Goal: Task Accomplishment & Management: Complete application form

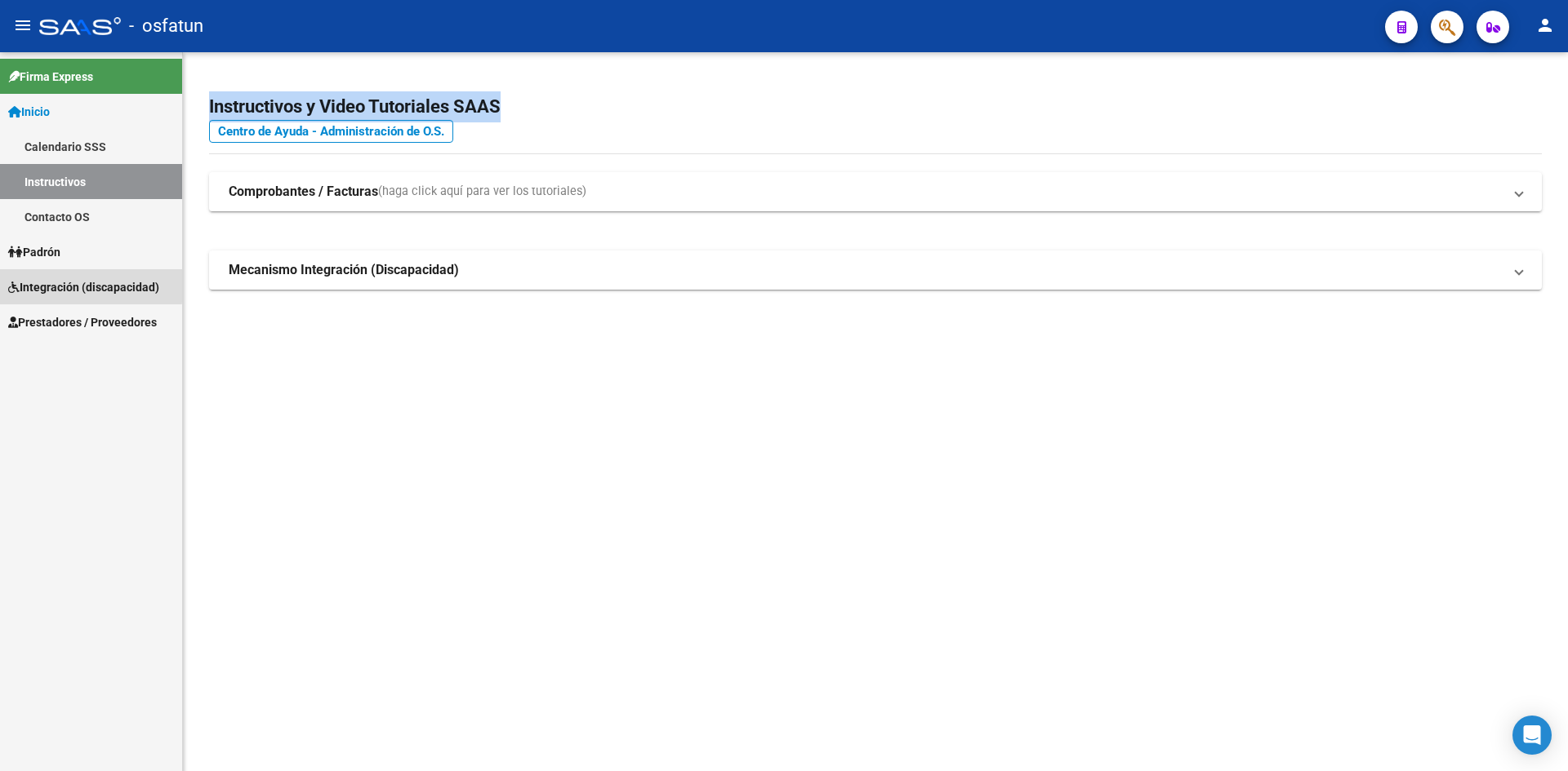
drag, startPoint x: 73, startPoint y: 284, endPoint x: 80, endPoint y: 289, distance: 8.6
click at [73, 284] on span "Integración (discapacidad)" at bounding box center [83, 287] width 151 height 18
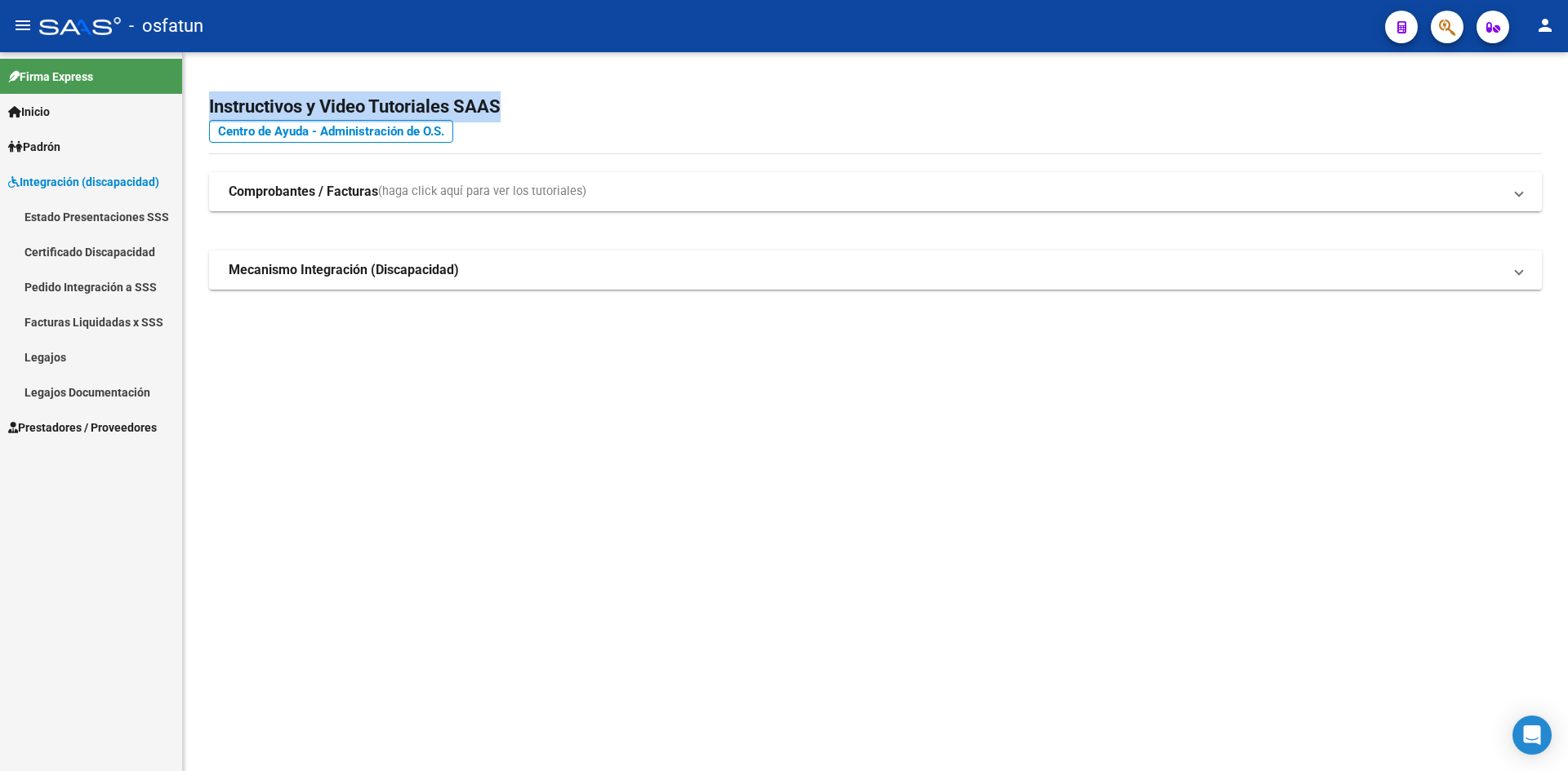
click at [86, 180] on span "Integración (discapacidad)" at bounding box center [83, 182] width 151 height 18
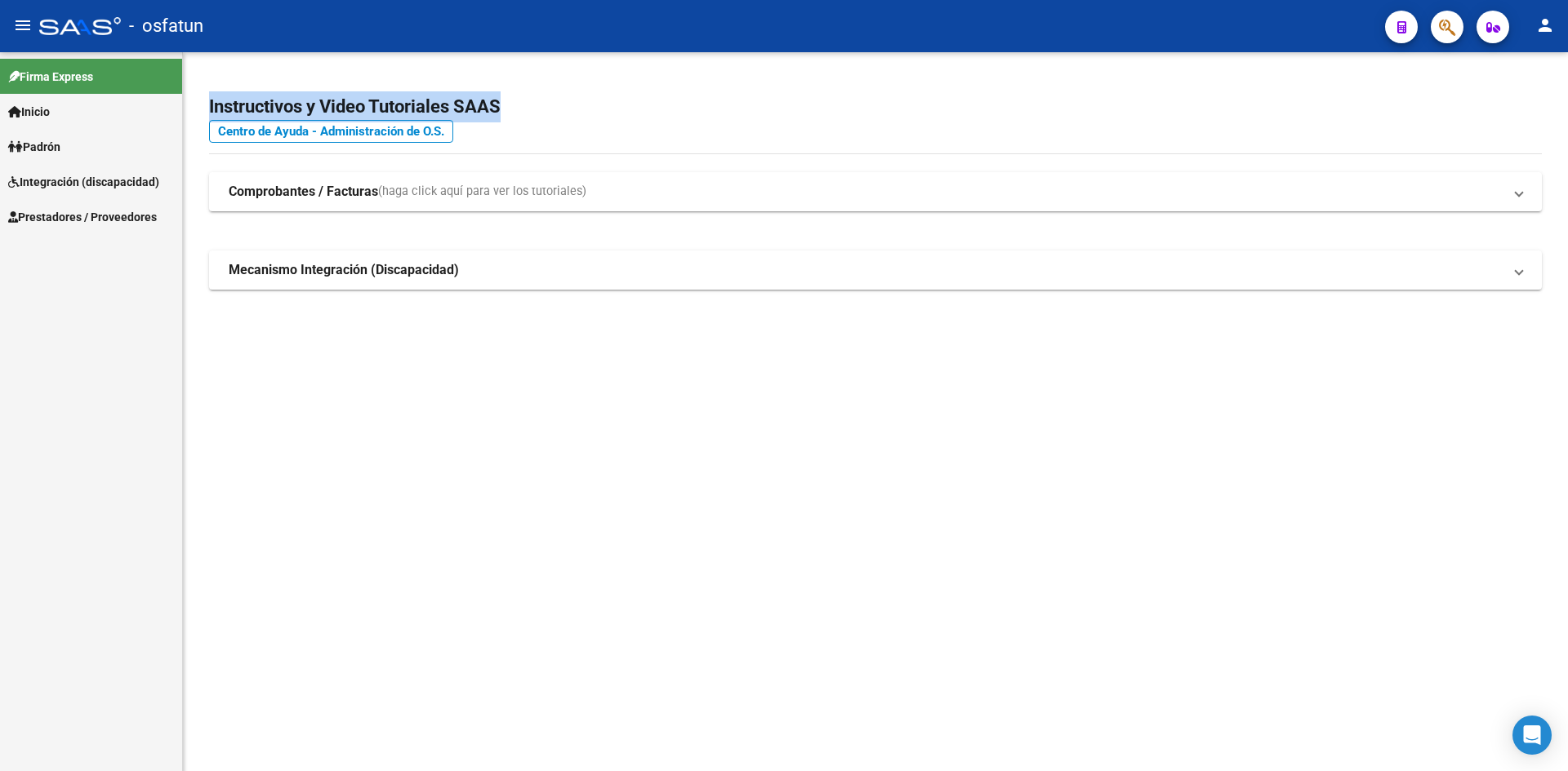
click at [86, 212] on span "Prestadores / Proveedores" at bounding box center [82, 217] width 149 height 18
click at [109, 259] on link "Facturas - Listado/Carga" at bounding box center [91, 252] width 182 height 35
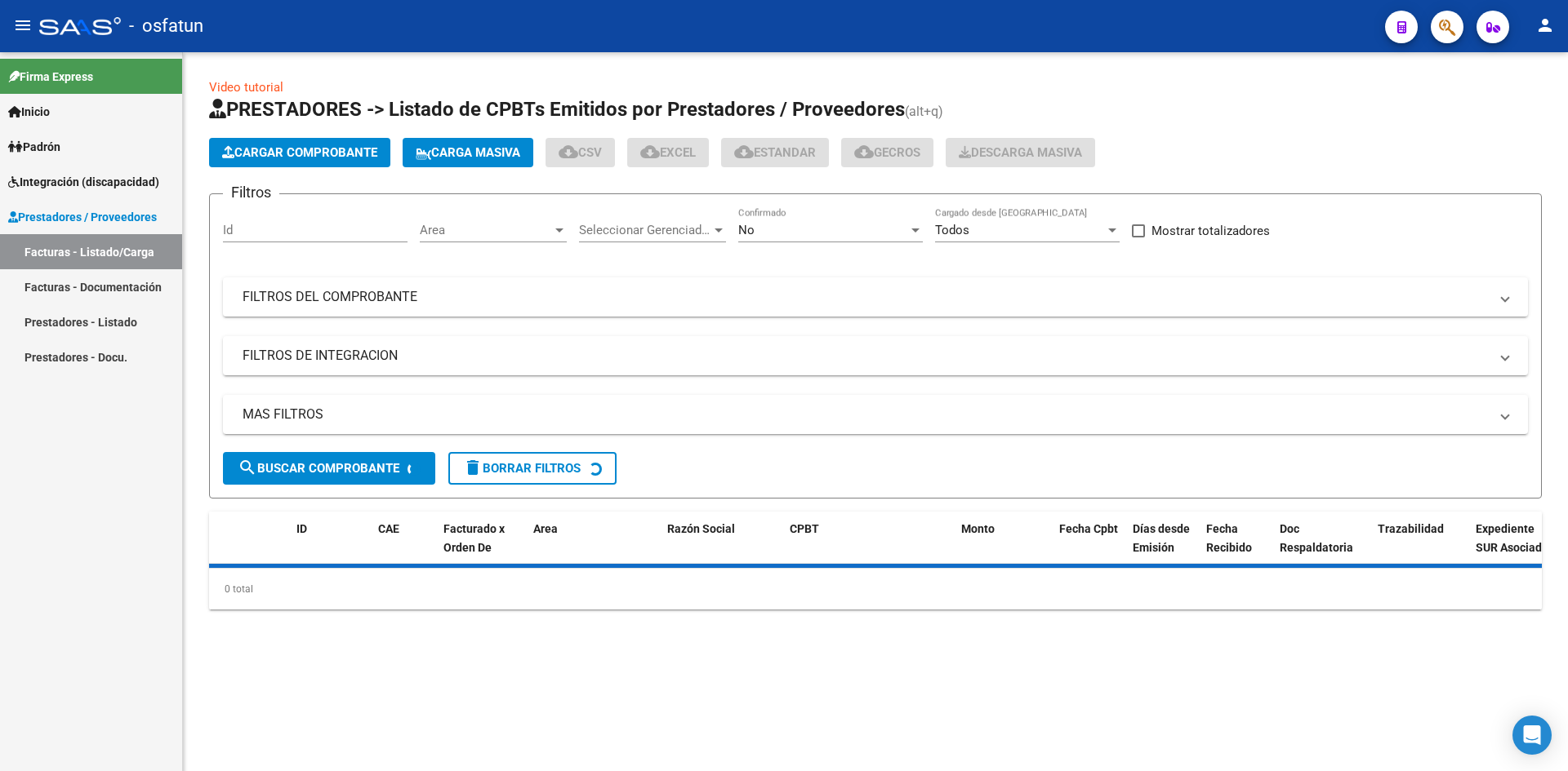
click at [343, 169] on app-list-header "PRESTADORES -> Listado de CPBTs Emitidos por Prestadores / Proveedores (alt+q) …" at bounding box center [875, 296] width 1333 height 402
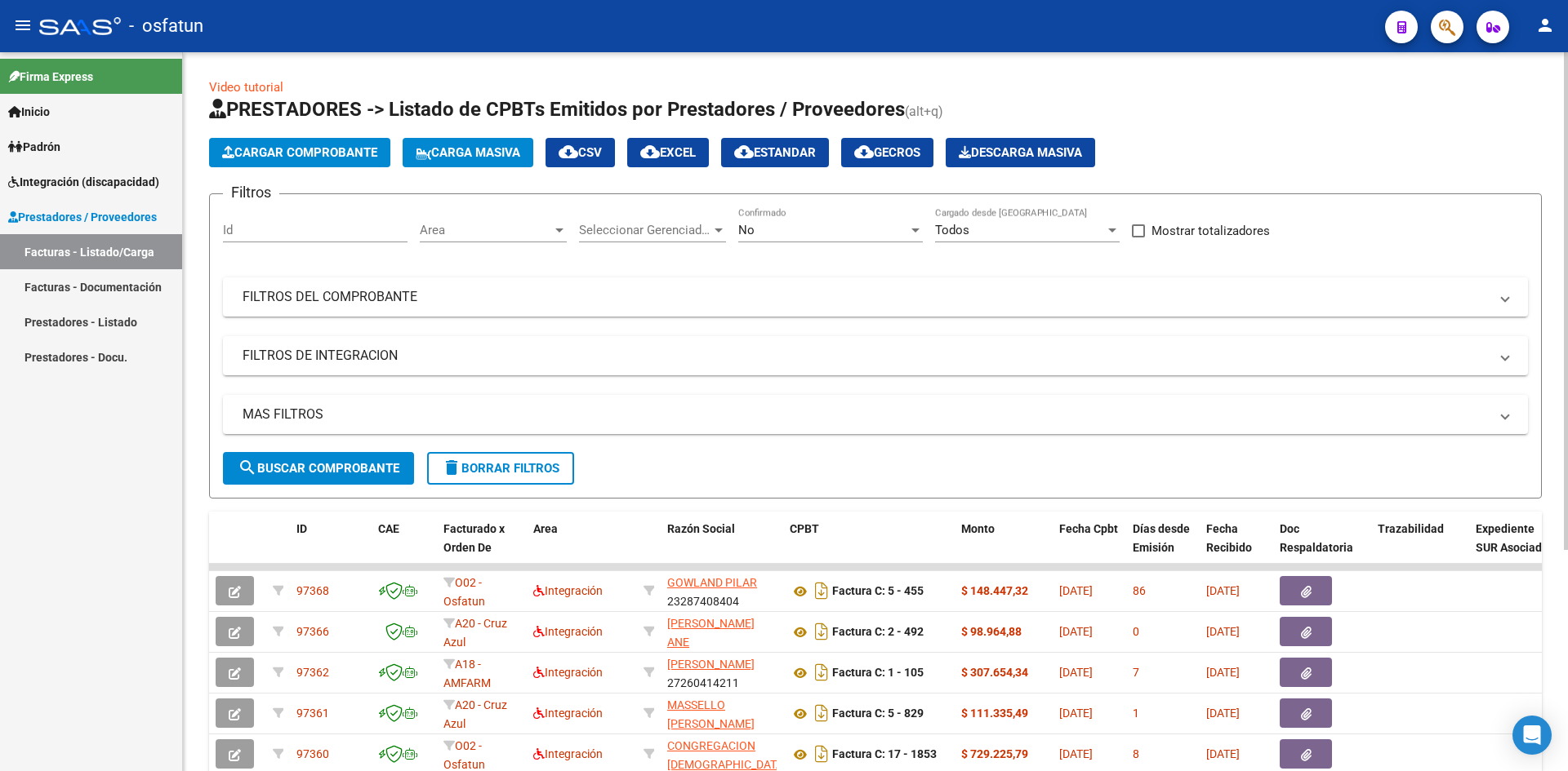
click at [336, 156] on span "Cargar Comprobante" at bounding box center [299, 152] width 155 height 15
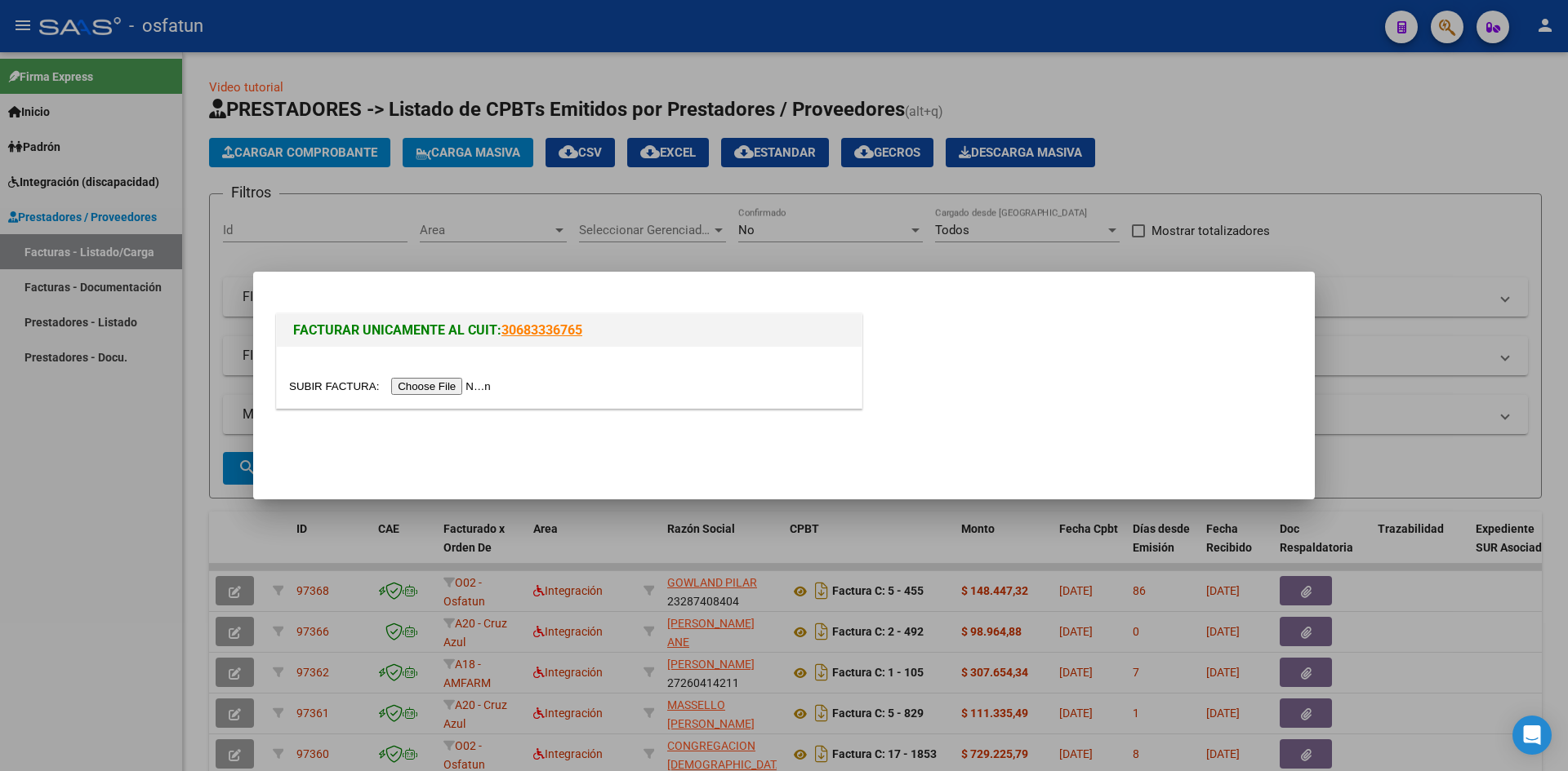
click at [454, 371] on div at bounding box center [569, 377] width 585 height 61
click at [451, 378] on input "file" at bounding box center [392, 386] width 207 height 17
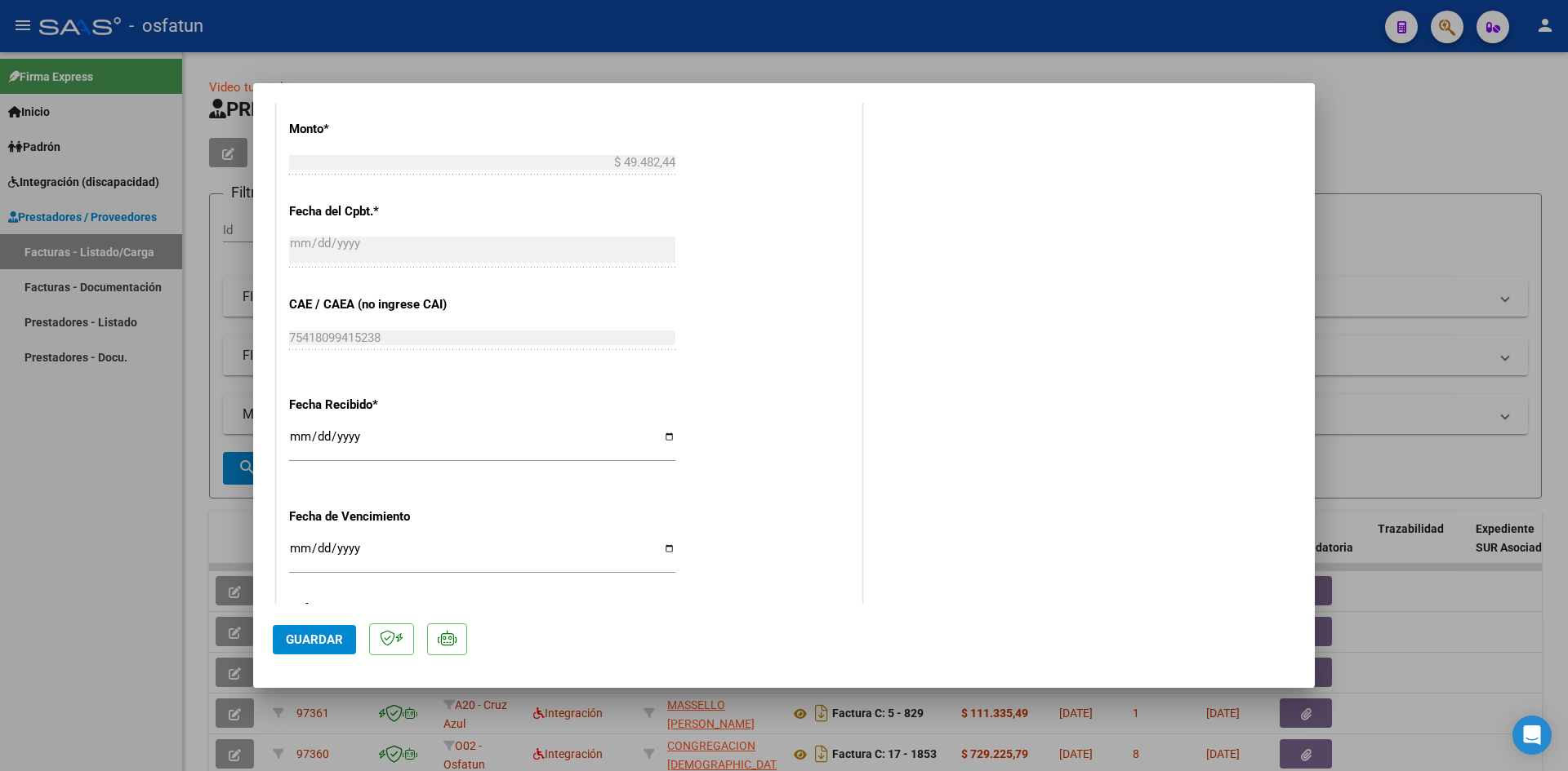
scroll to position [816, 0]
click at [300, 429] on input "[DATE]" at bounding box center [482, 440] width 387 height 26
click at [320, 643] on span "Guardar" at bounding box center [314, 640] width 57 height 15
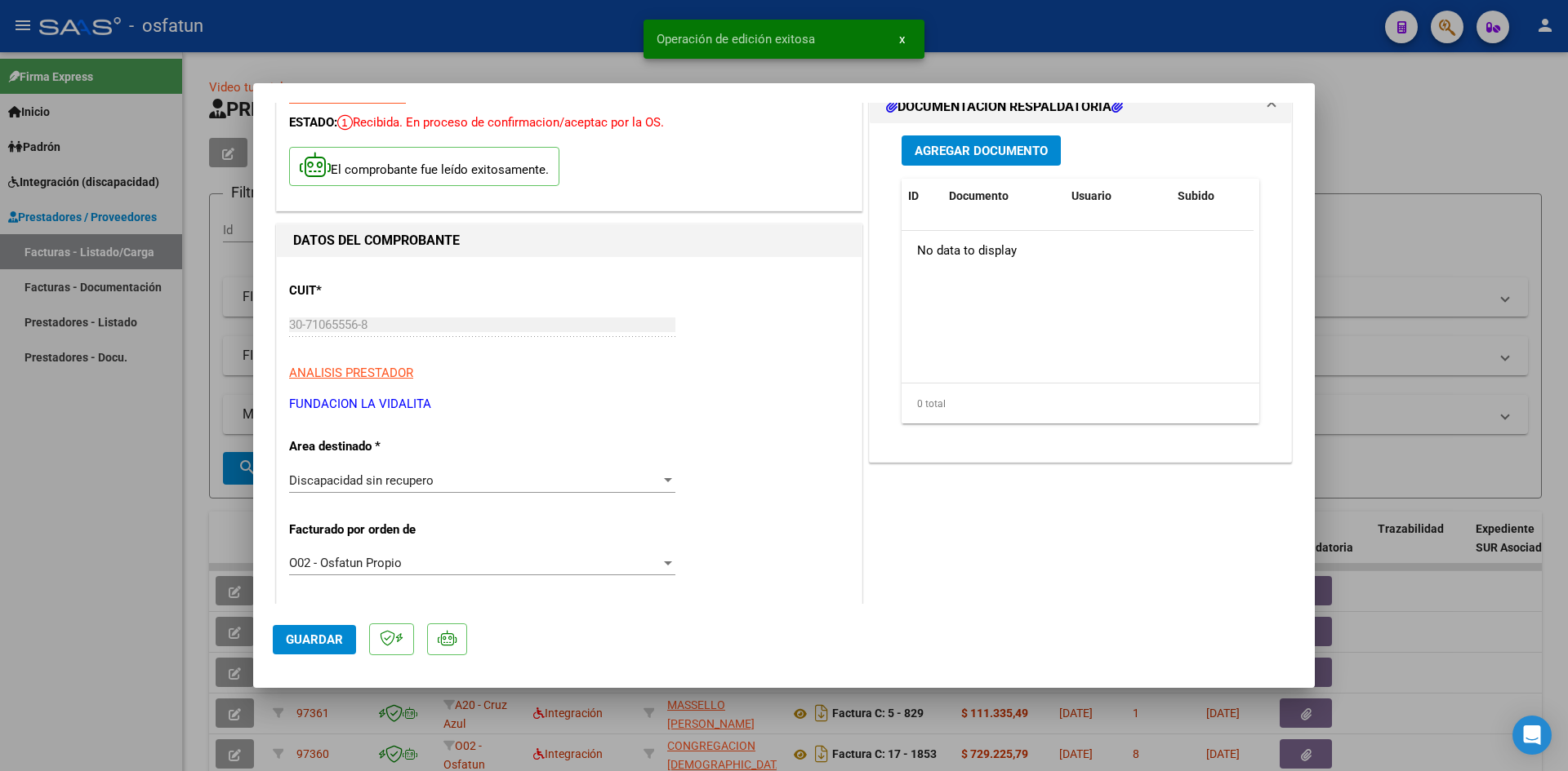
scroll to position [0, 0]
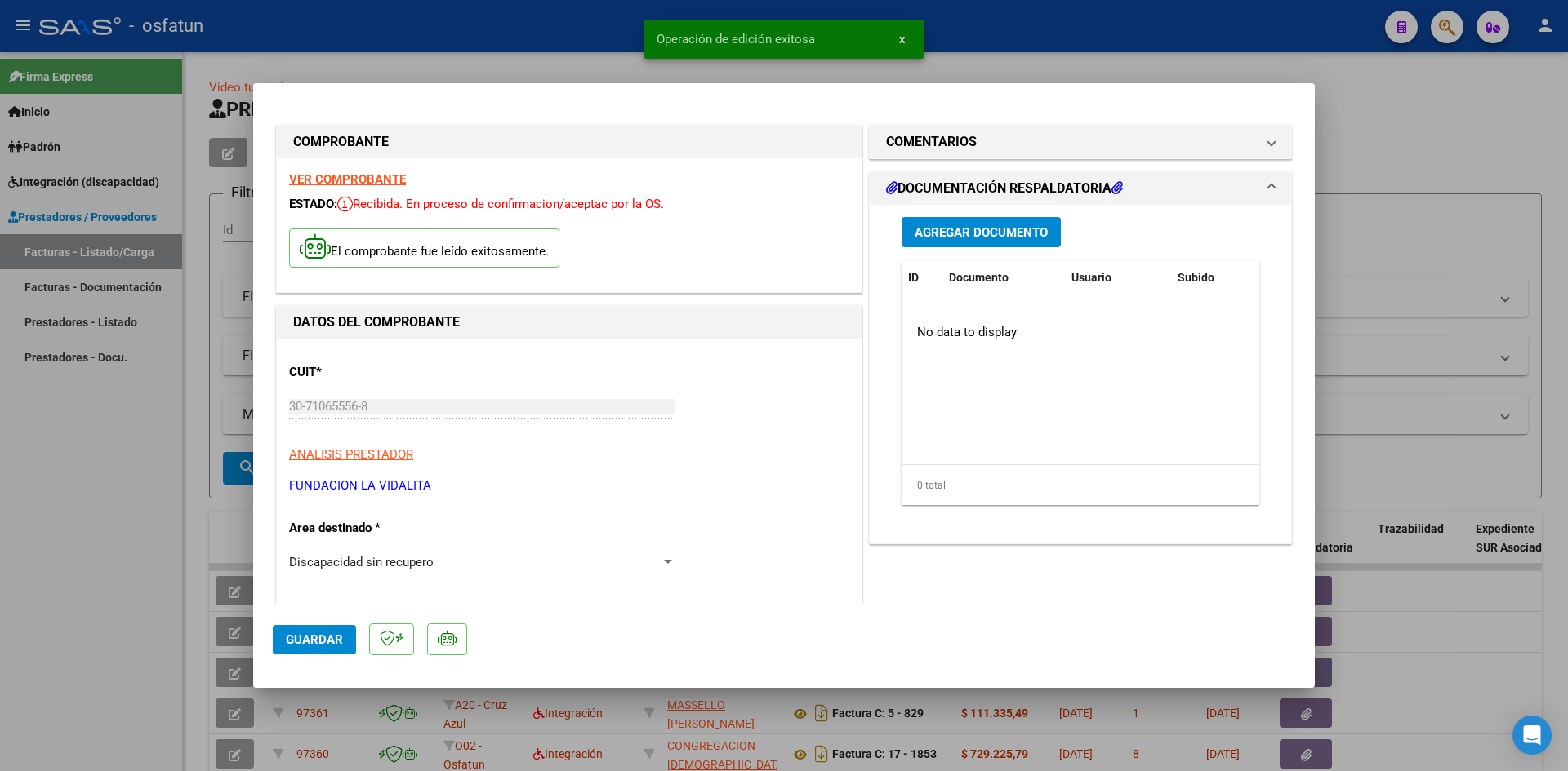
click at [945, 240] on button "Agregar Documento" at bounding box center [981, 232] width 159 height 30
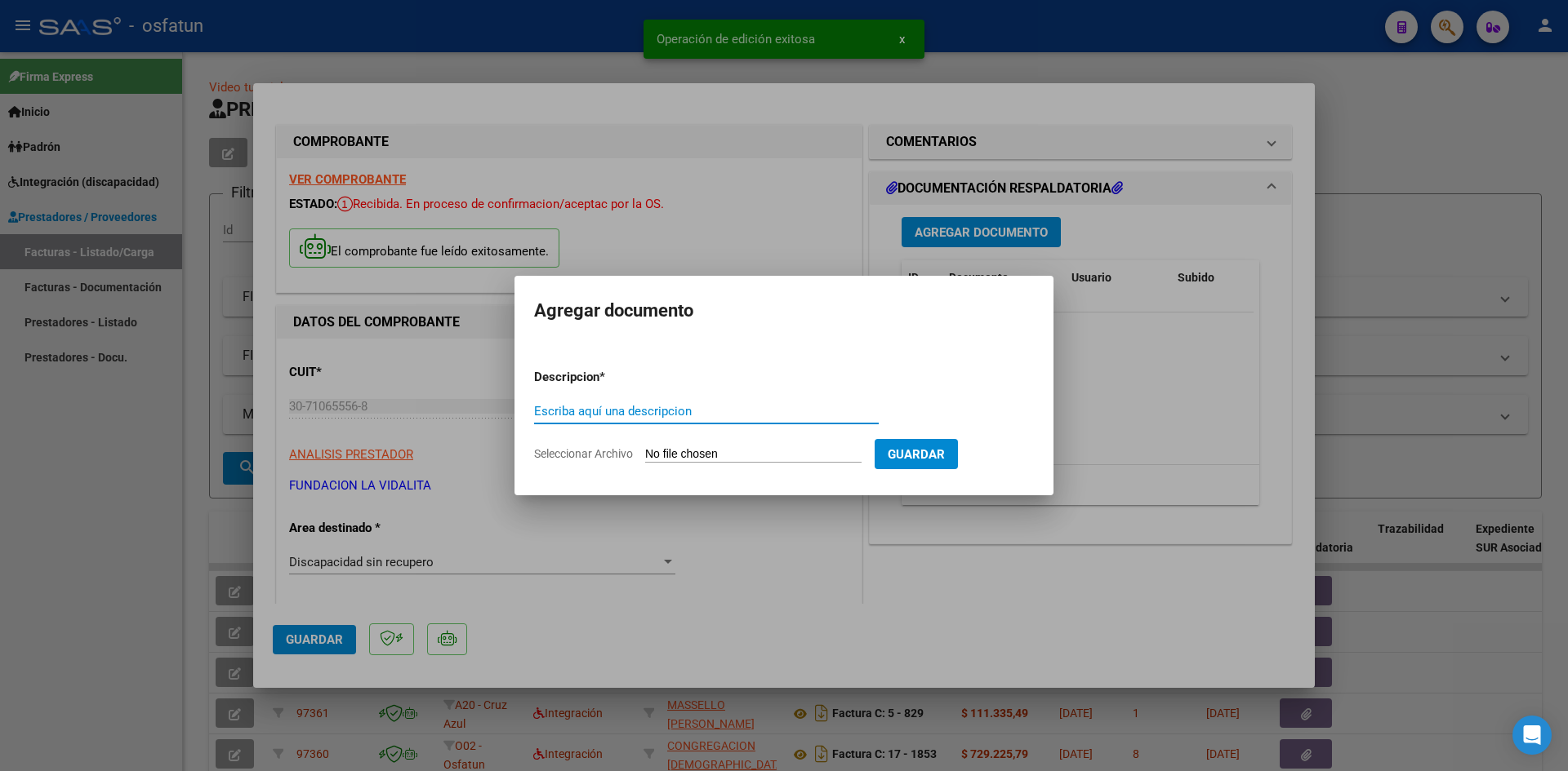
click at [621, 414] on input "Escriba aquí una descripcion" at bounding box center [706, 411] width 344 height 15
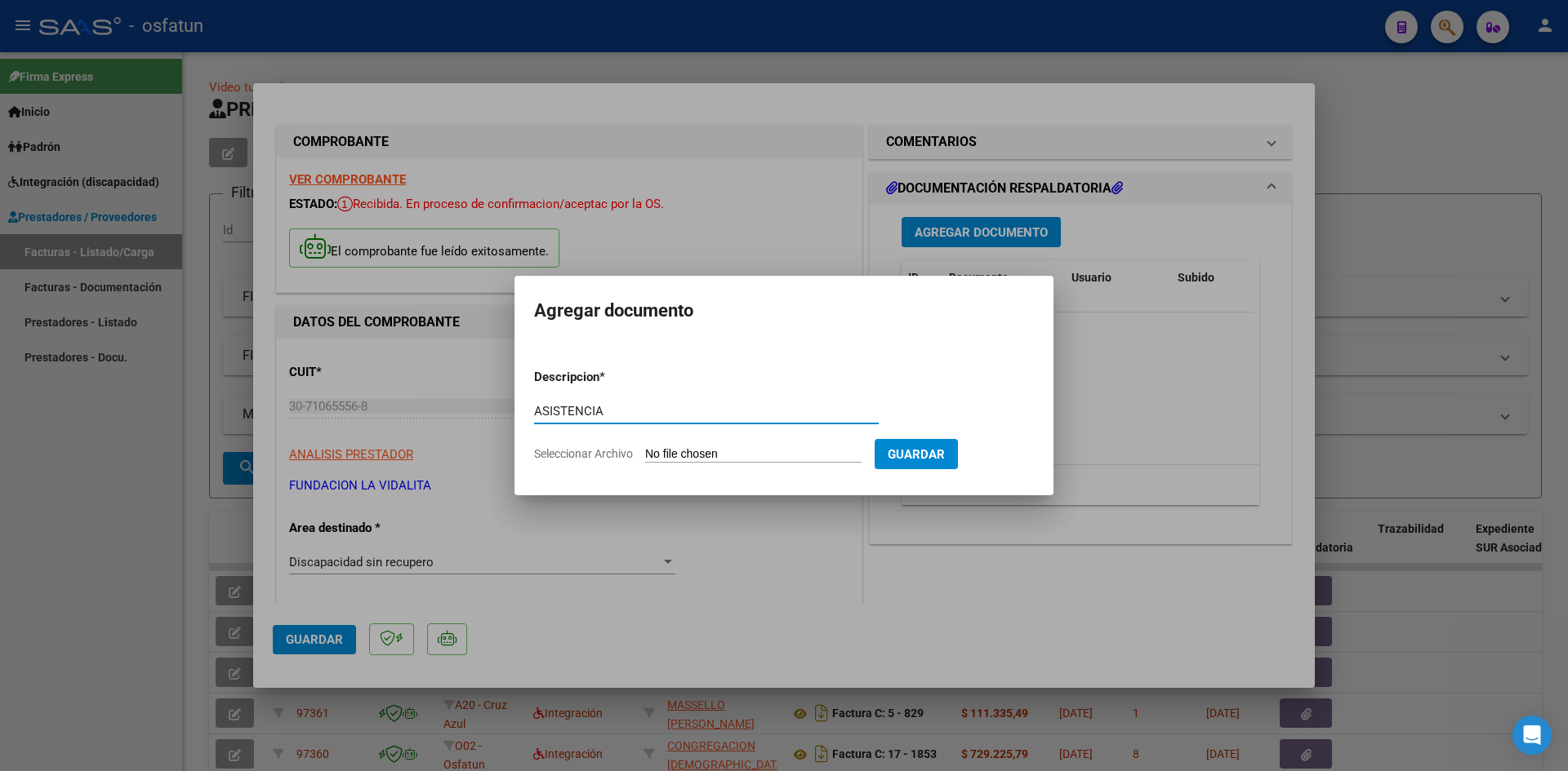
type input "ASISTENCIA"
click at [702, 448] on input "Seleccionar Archivo" at bounding box center [753, 455] width 216 height 16
type input "C:\fakepath\PLANILLA ASISTENCIA - EQUINO - [DATE].pdf"
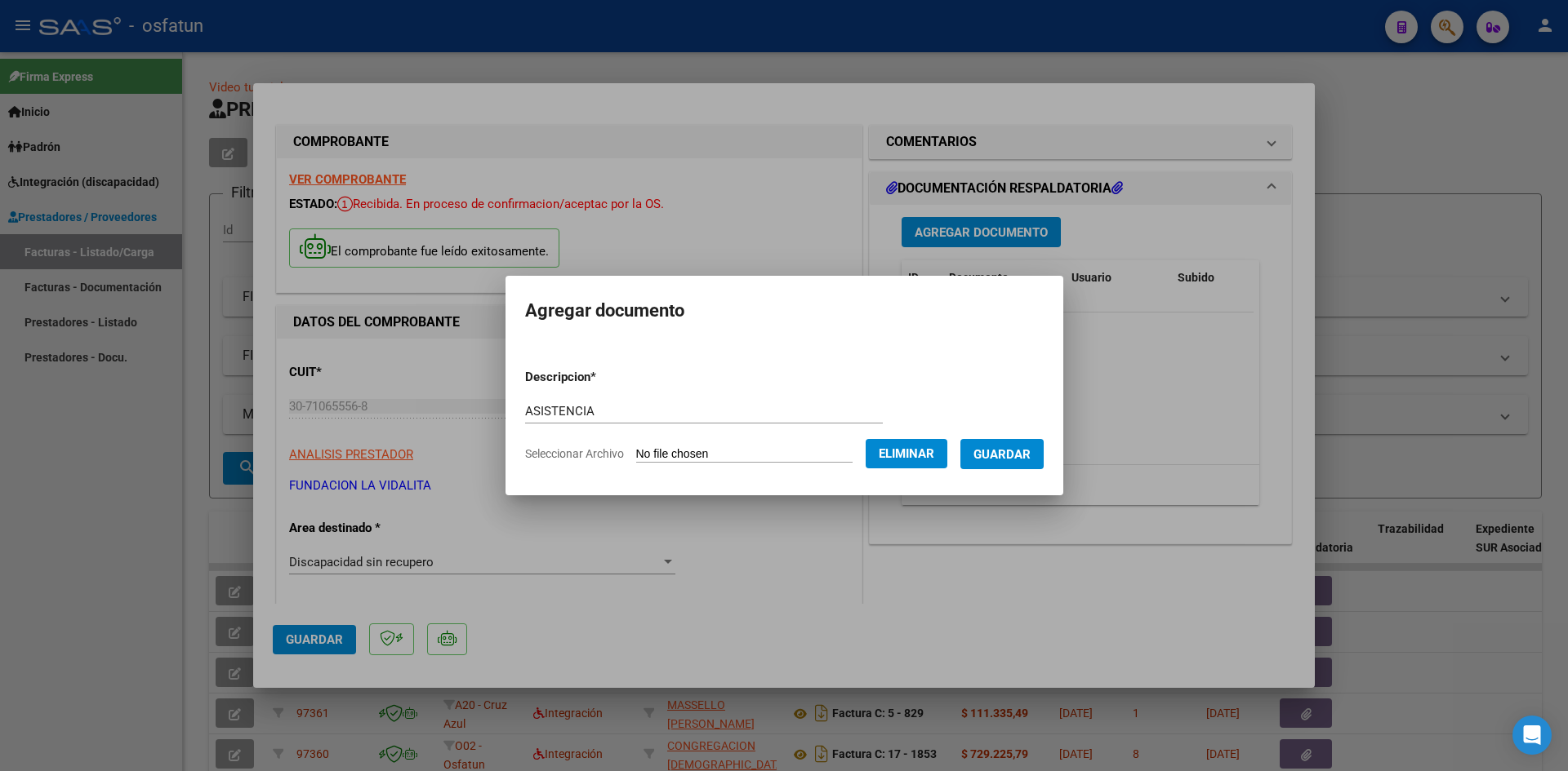
click at [1016, 462] on button "Guardar" at bounding box center [1002, 454] width 83 height 30
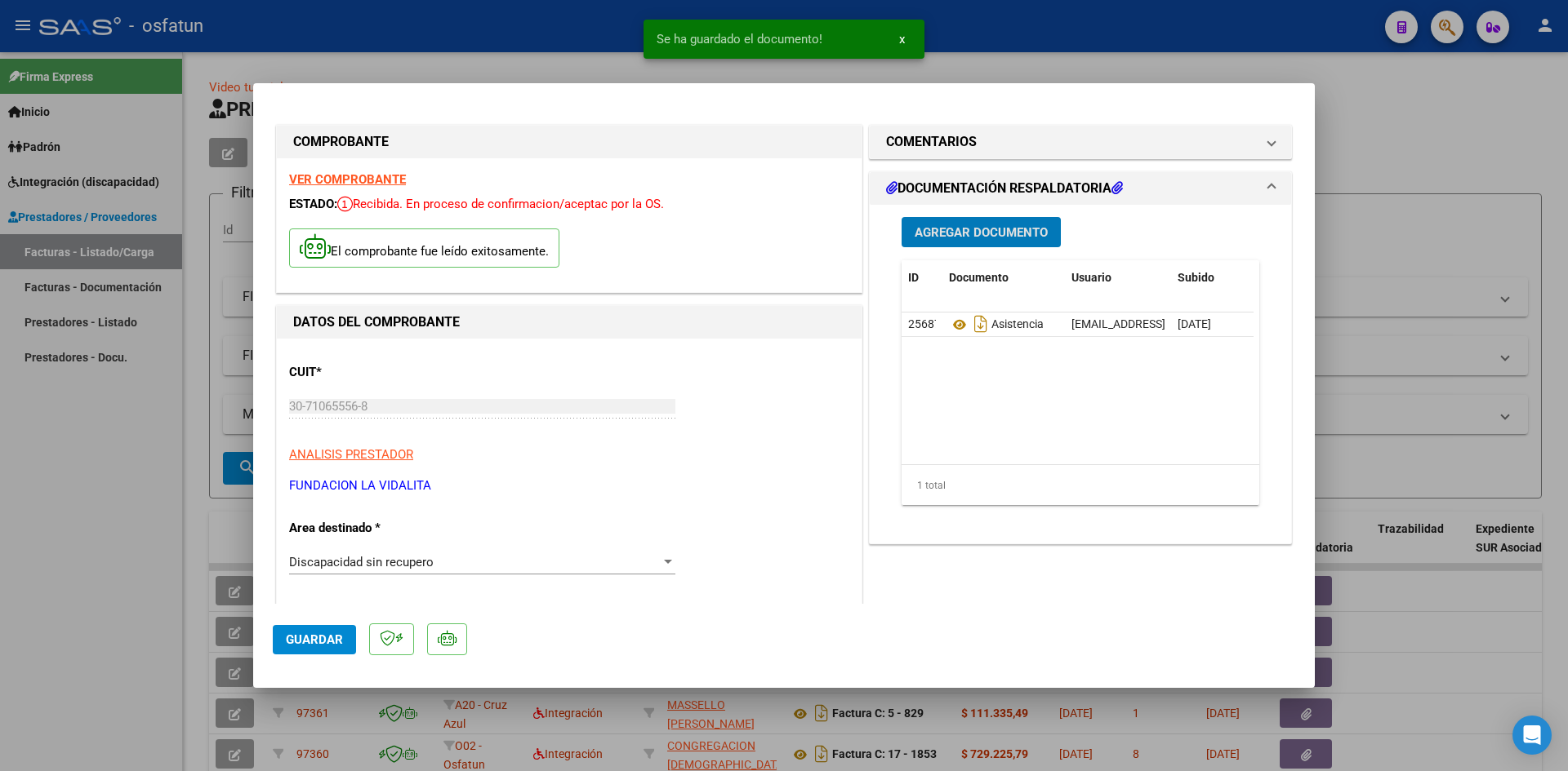
click at [932, 229] on span "Agregar Documento" at bounding box center [981, 233] width 133 height 15
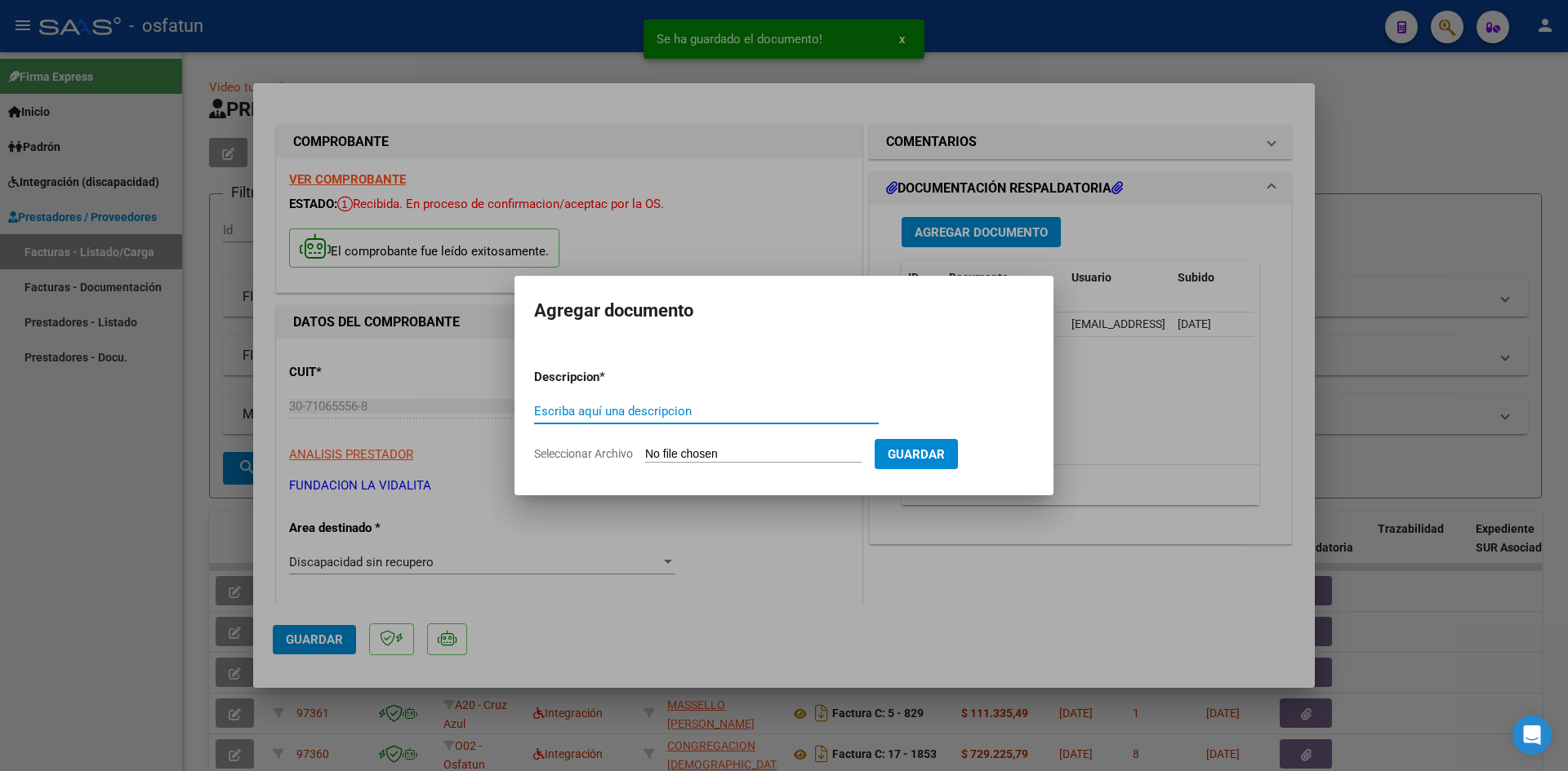
click at [644, 409] on input "Escriba aquí una descripcion" at bounding box center [706, 411] width 344 height 15
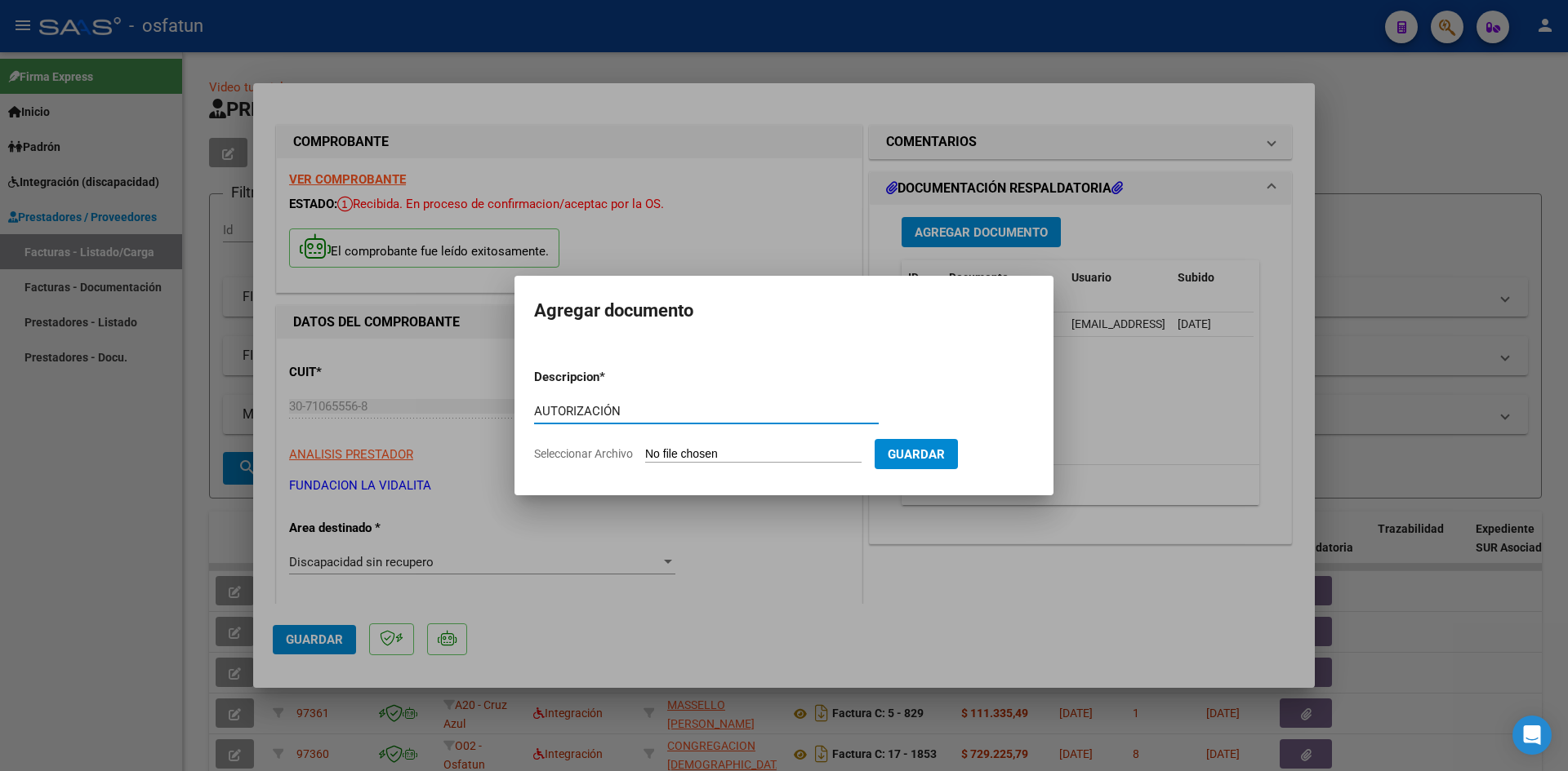
type input "AUTORIZACIÓN"
click at [673, 457] on input "Seleccionar Archivo" at bounding box center [753, 455] width 216 height 16
type input "C:\fakepath\PRESUPUESTO AUTORIZADO - EQUINO - 2025.pdf"
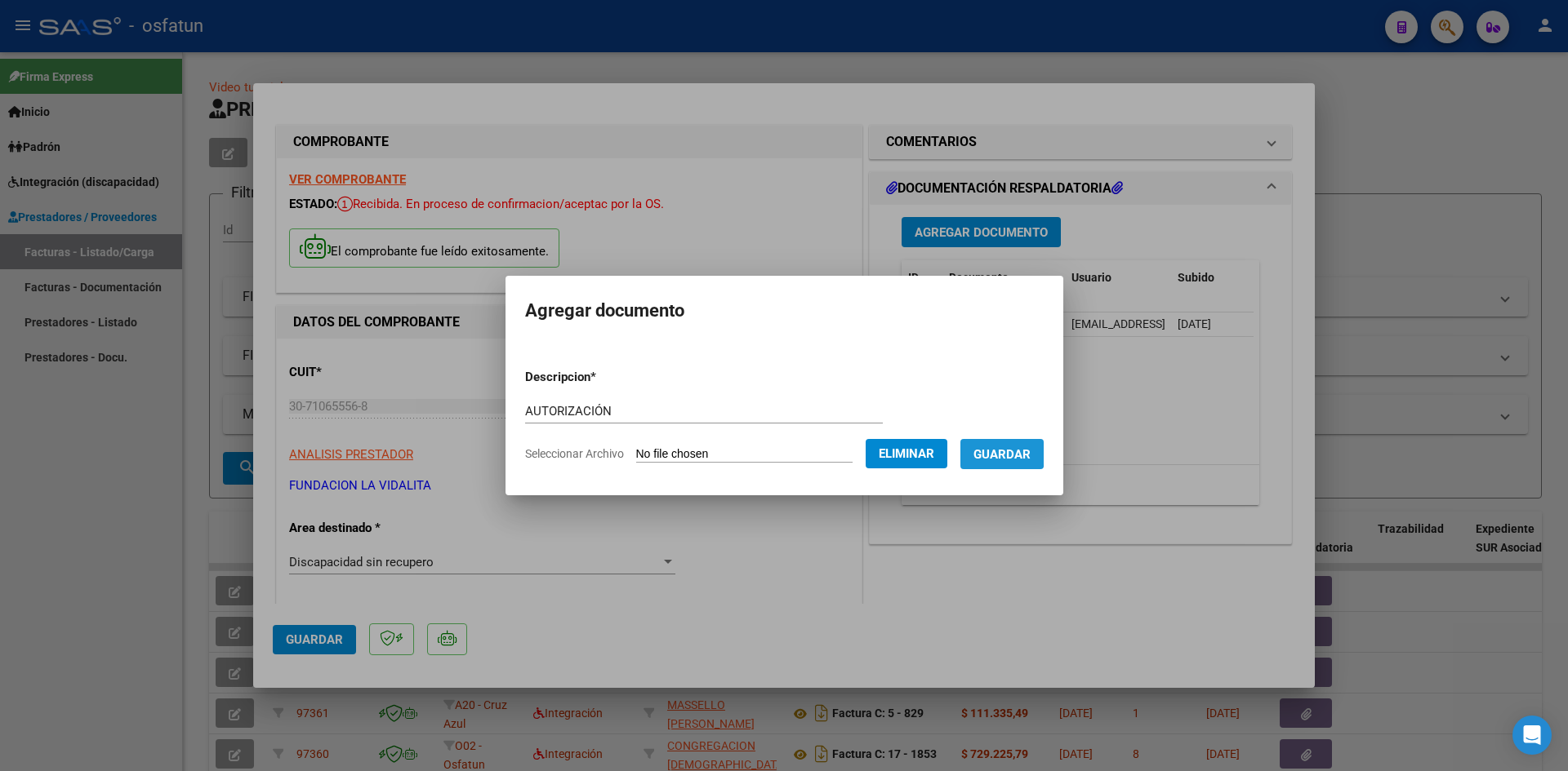
drag, startPoint x: 996, startPoint y: 447, endPoint x: 870, endPoint y: 436, distance: 126.5
click at [988, 447] on span "Guardar" at bounding box center [1002, 454] width 57 height 15
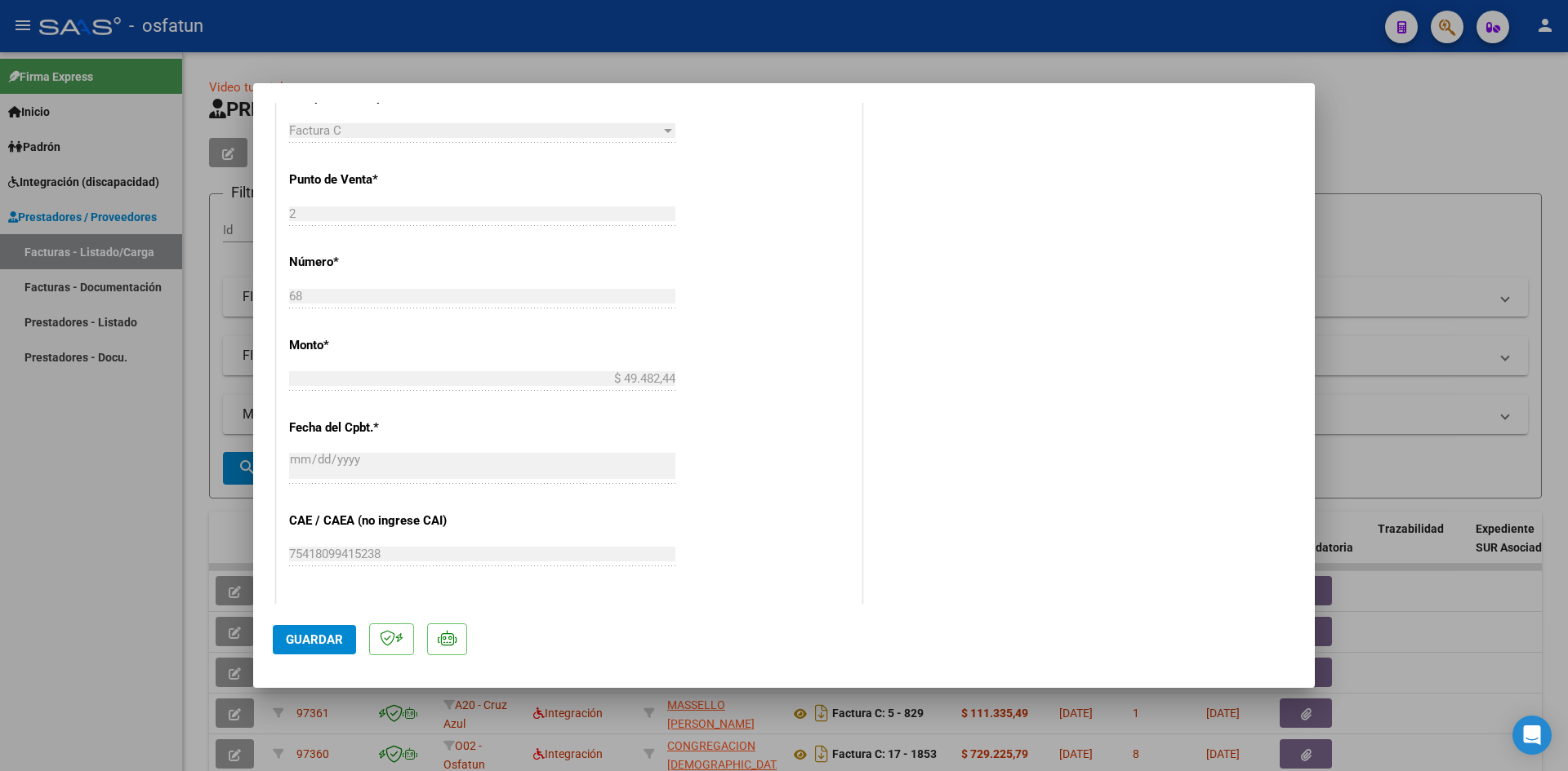
scroll to position [816, 0]
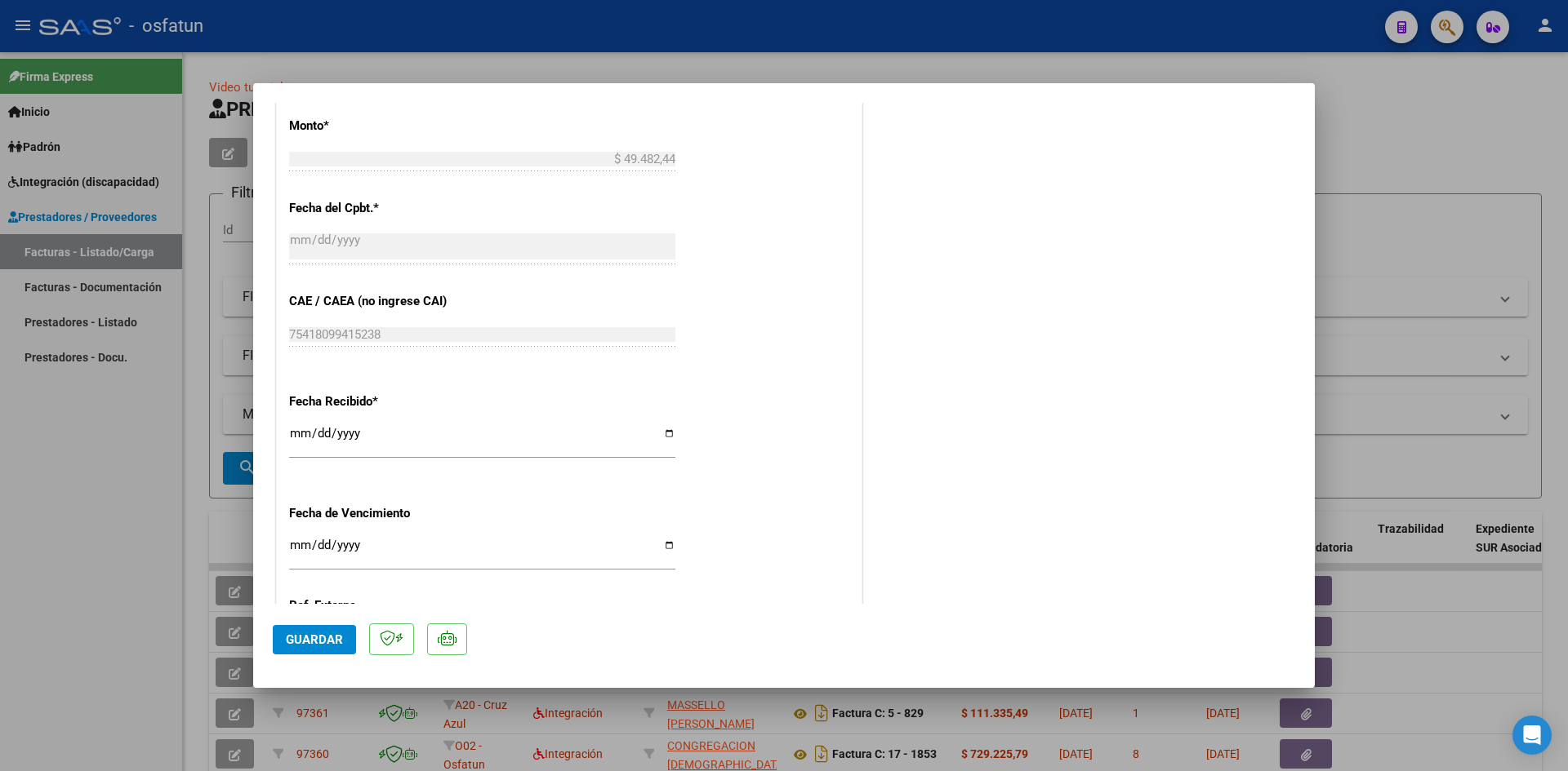
click at [323, 641] on span "Guardar" at bounding box center [314, 640] width 57 height 15
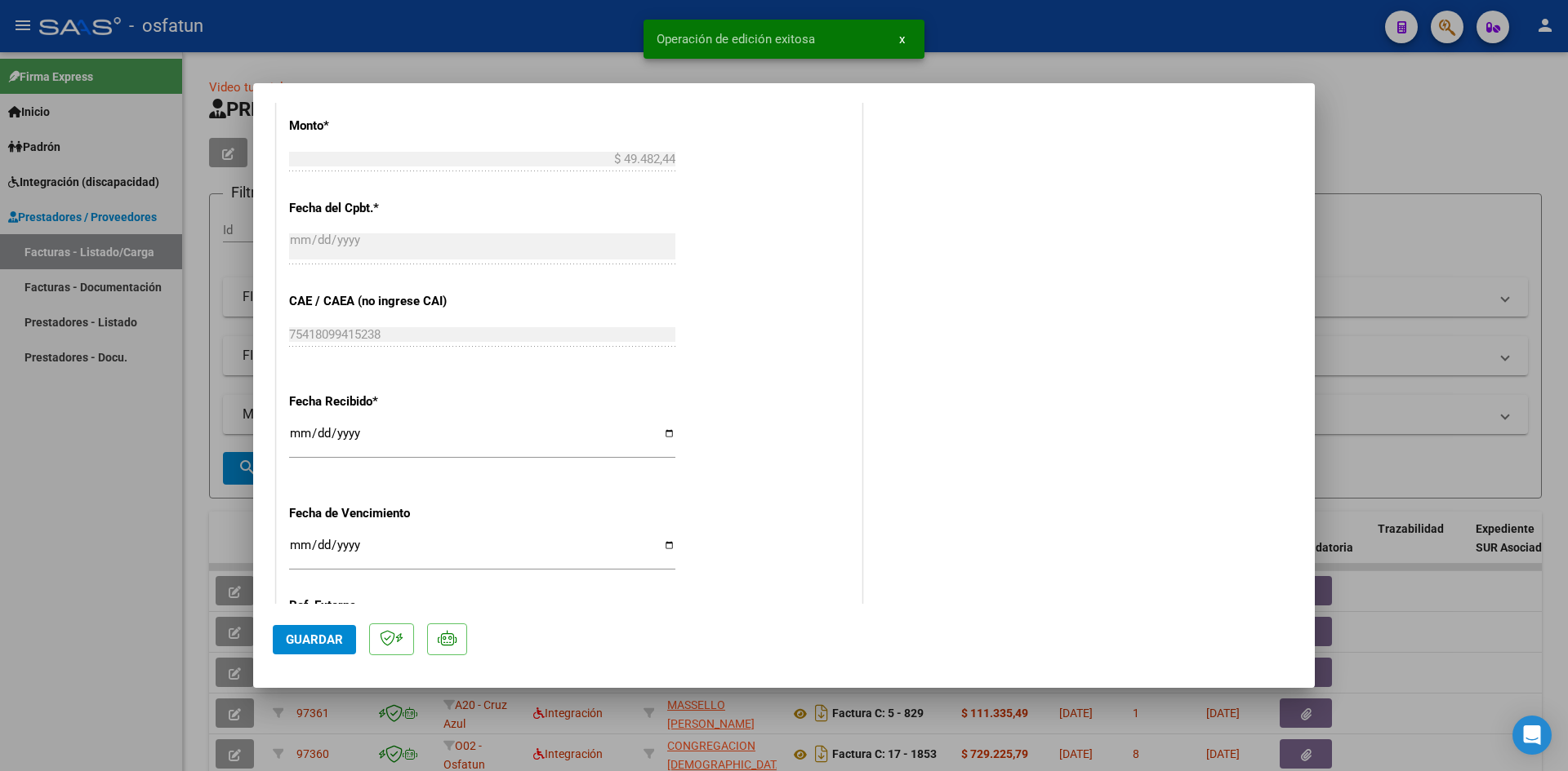
click at [563, 60] on div at bounding box center [784, 386] width 1568 height 771
type input "$ 0,00"
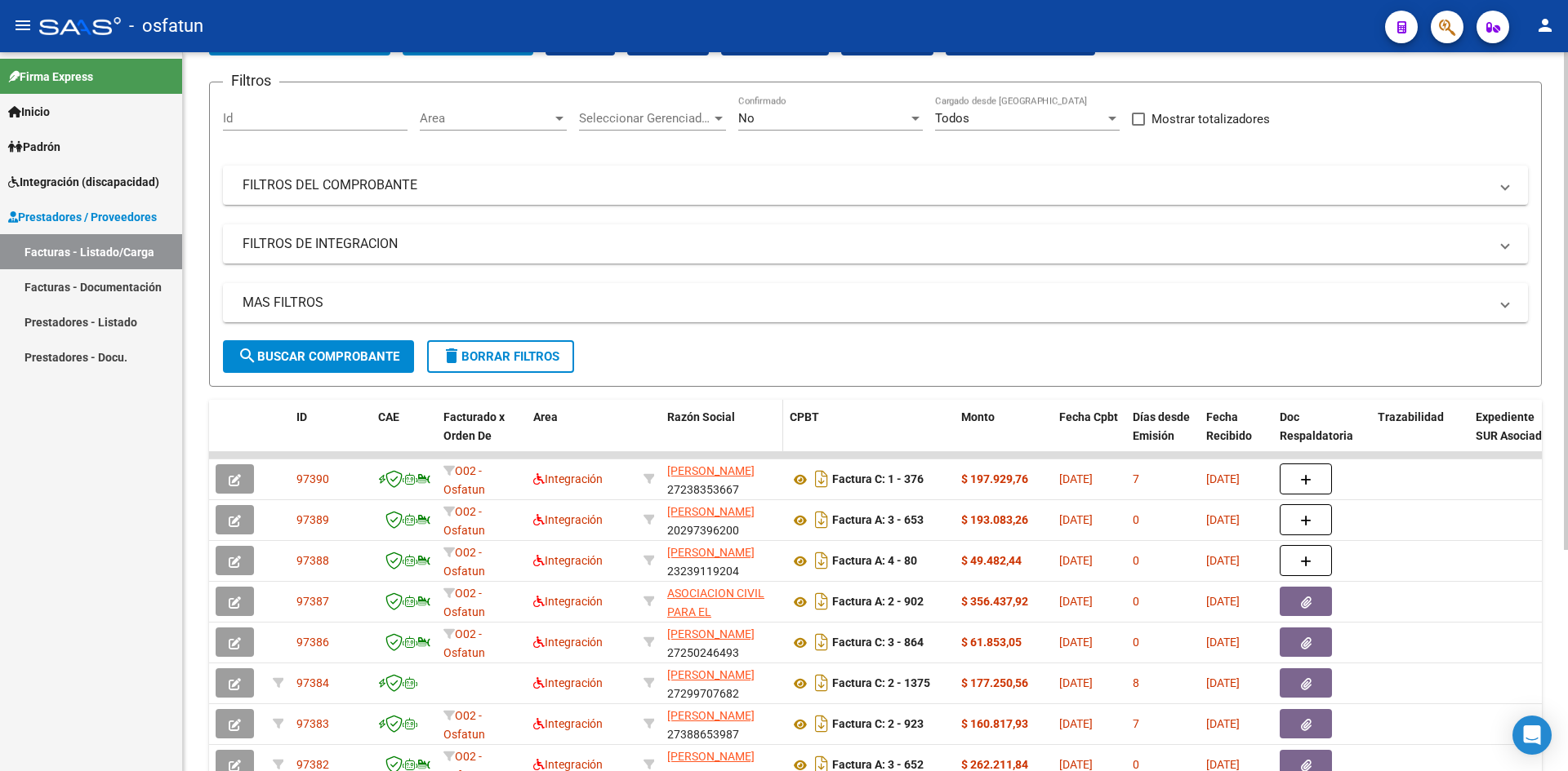
scroll to position [0, 0]
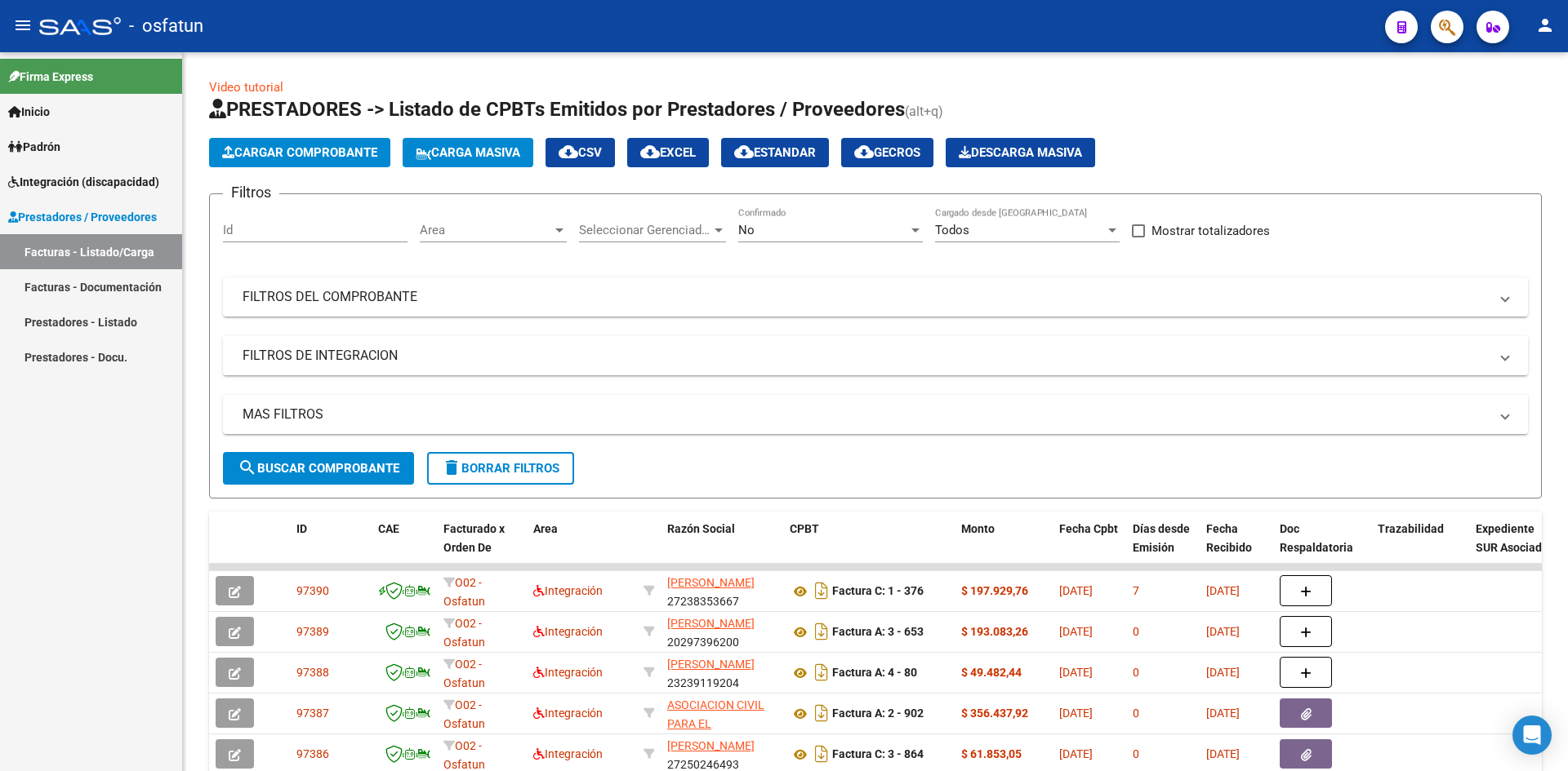
click at [110, 285] on link "Facturas - Documentación" at bounding box center [91, 287] width 182 height 35
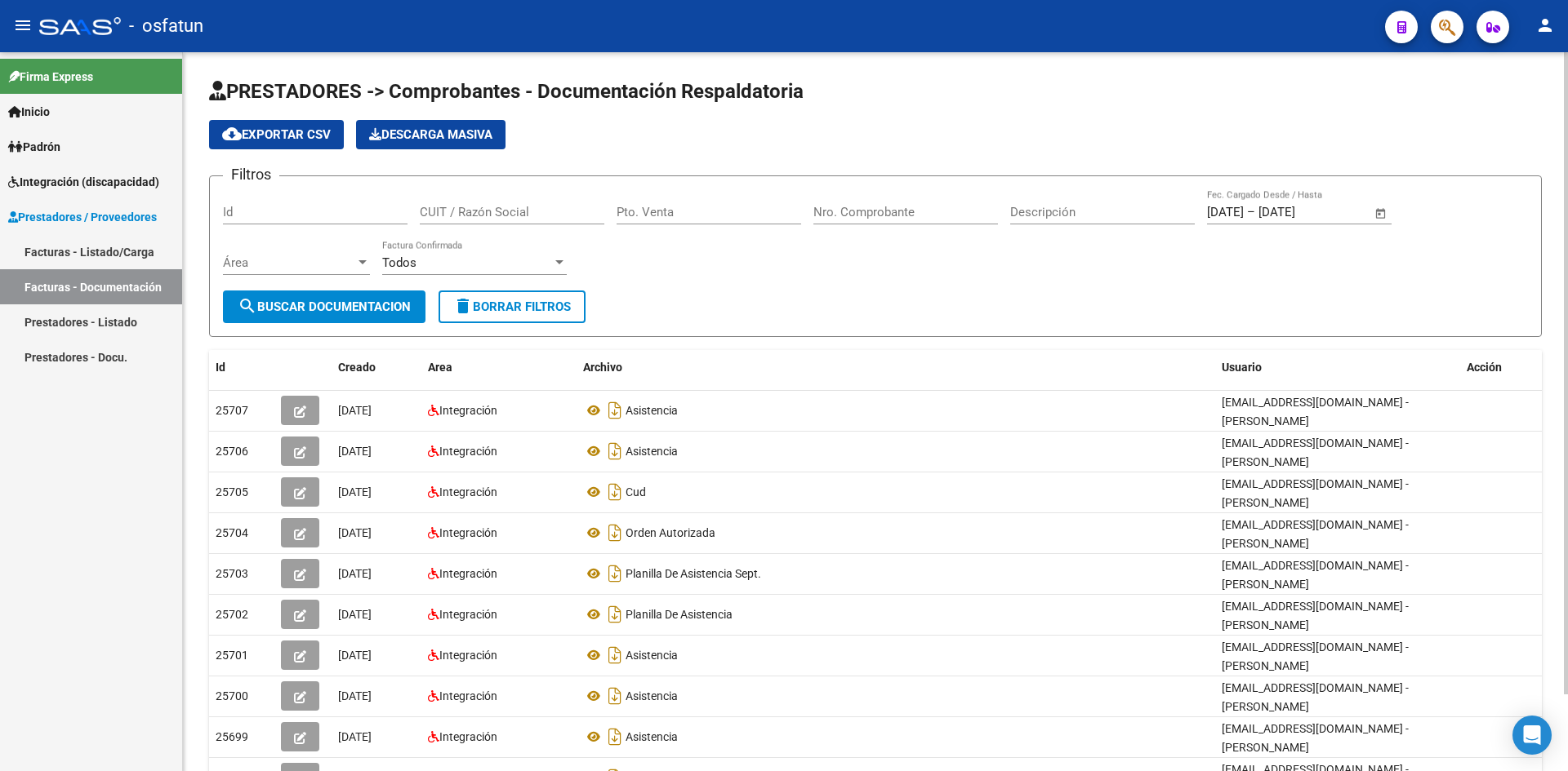
click at [715, 214] on input "Pto. Venta" at bounding box center [708, 212] width 184 height 15
type input "2"
click at [847, 212] on input "Nro. Comprobante" at bounding box center [905, 212] width 184 height 15
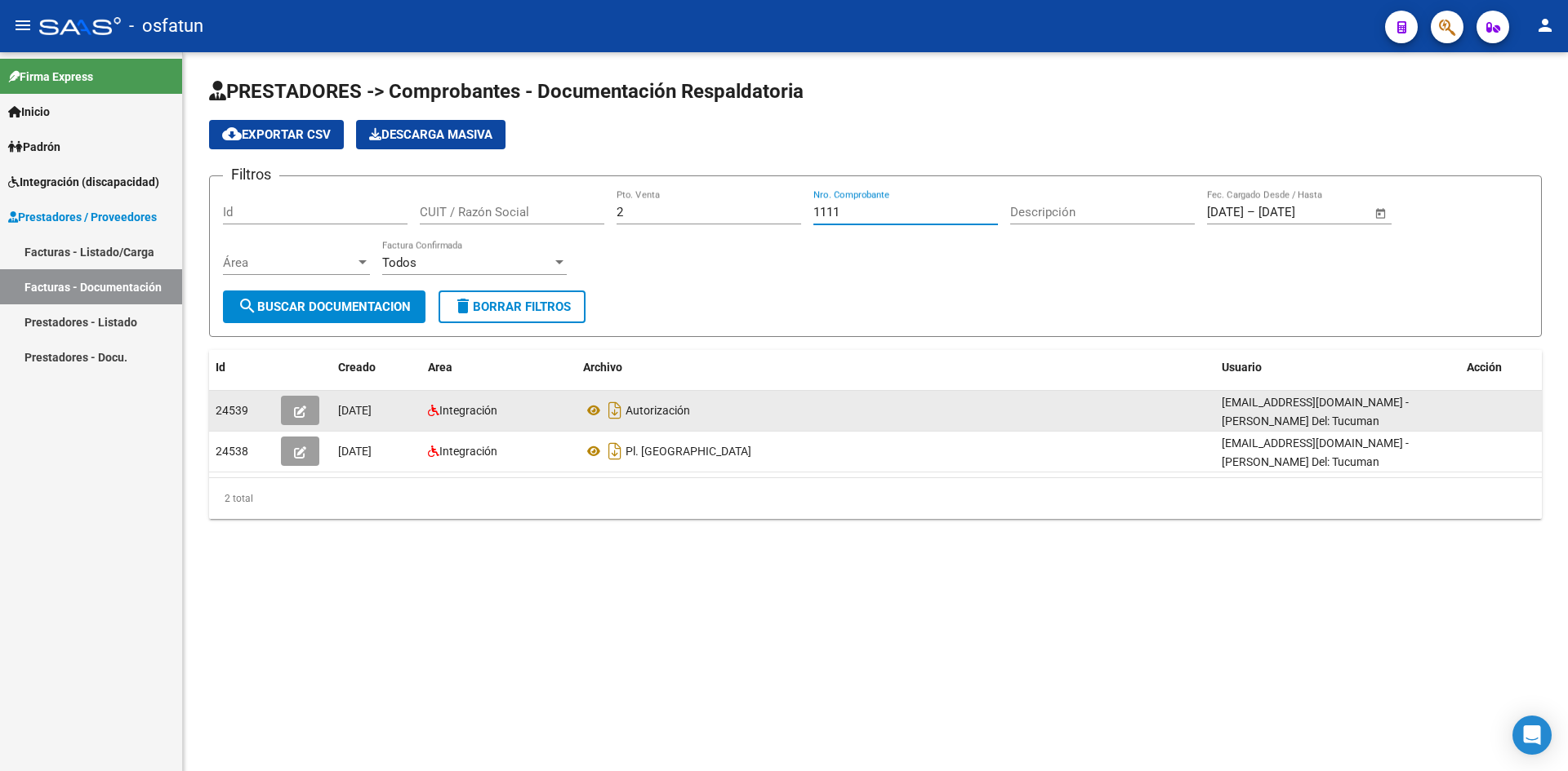
type input "1111"
click at [290, 412] on button "button" at bounding box center [300, 411] width 38 height 29
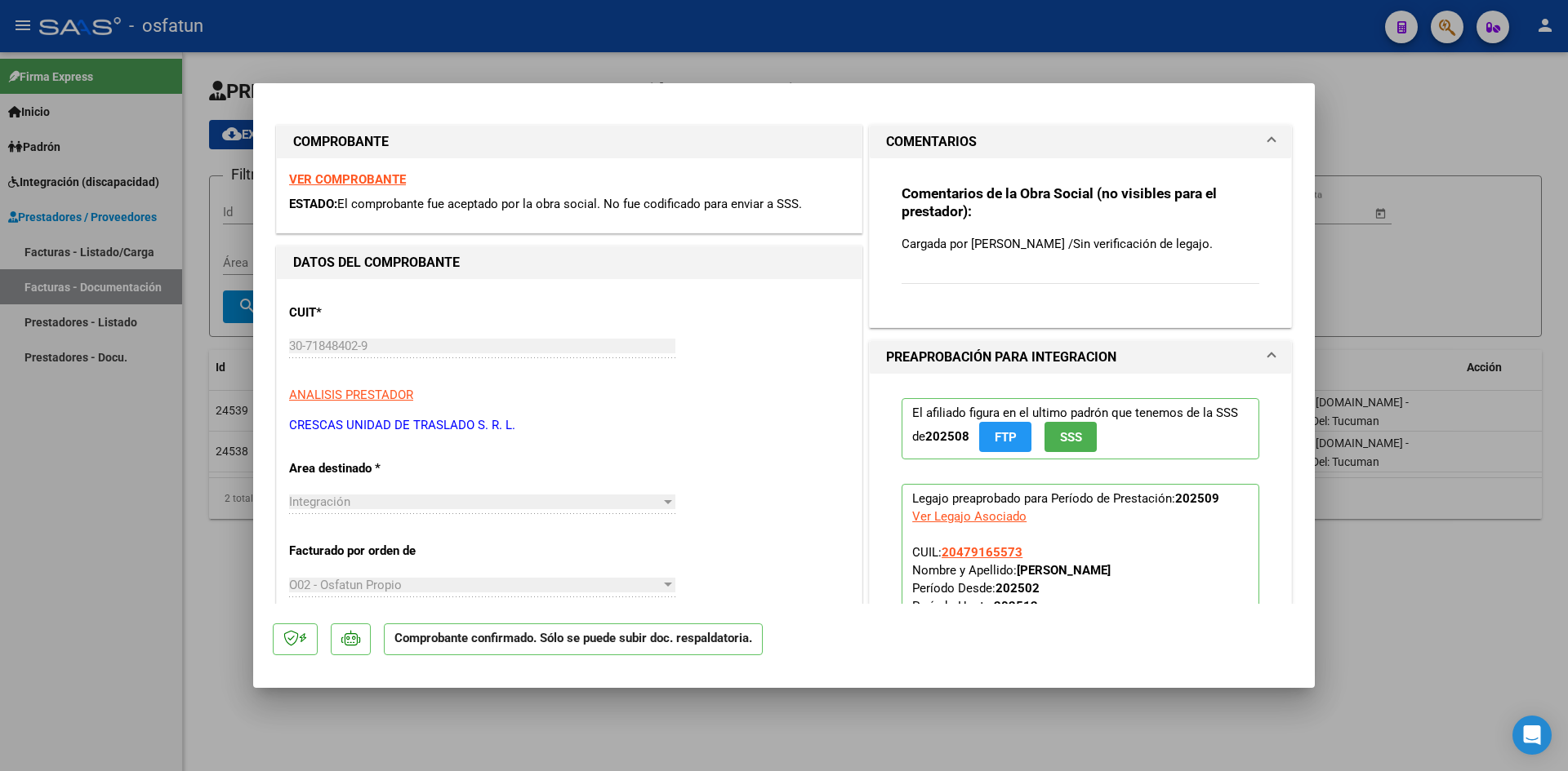
click at [612, 31] on div at bounding box center [784, 386] width 1568 height 771
type input "$ 0,00"
